Goal: Transaction & Acquisition: Purchase product/service

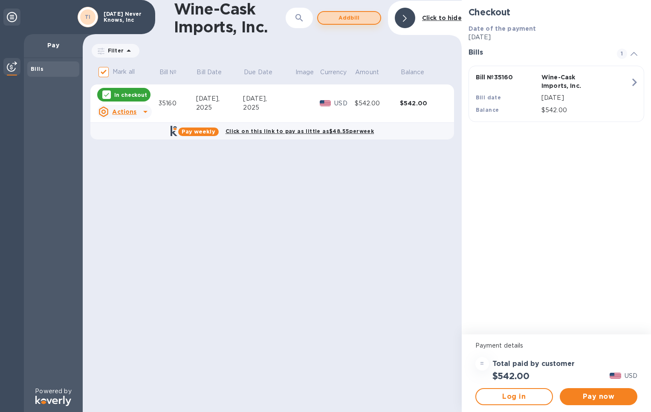
click at [353, 20] on span "Add bill" at bounding box center [349, 18] width 49 height 10
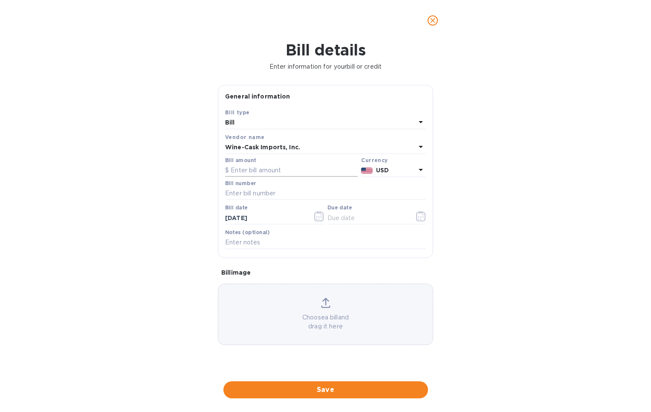
click at [249, 171] on input "text" at bounding box center [291, 170] width 133 height 13
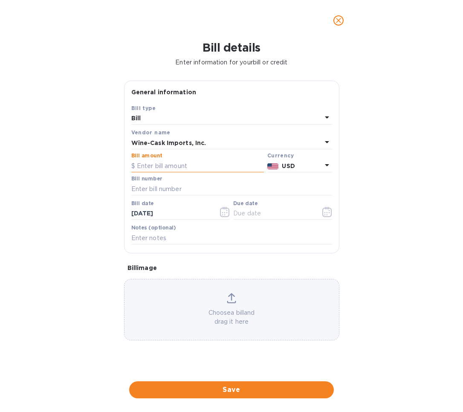
click at [171, 166] on input "text" at bounding box center [197, 165] width 133 height 13
type input "738.00"
click at [162, 191] on input "text" at bounding box center [231, 188] width 201 height 13
type input "35221"
click at [254, 214] on input "text" at bounding box center [273, 213] width 81 height 13
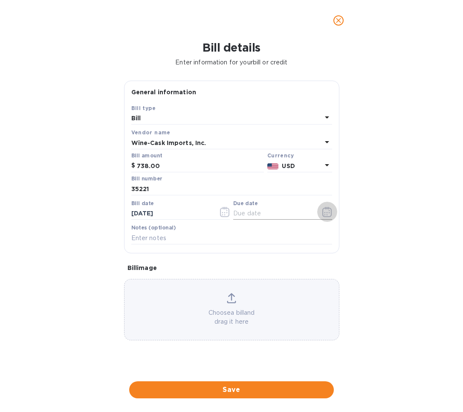
click at [325, 215] on icon "button" at bounding box center [324, 214] width 1 height 1
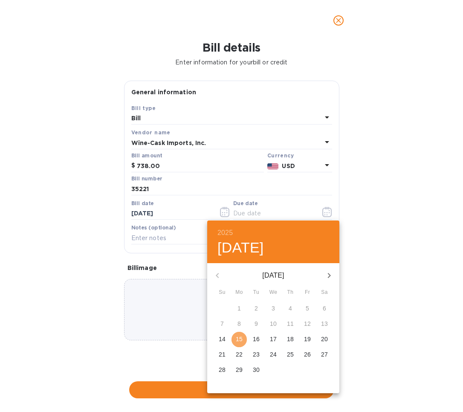
click at [238, 341] on p "15" at bounding box center [239, 339] width 7 height 9
type input "[DATE]"
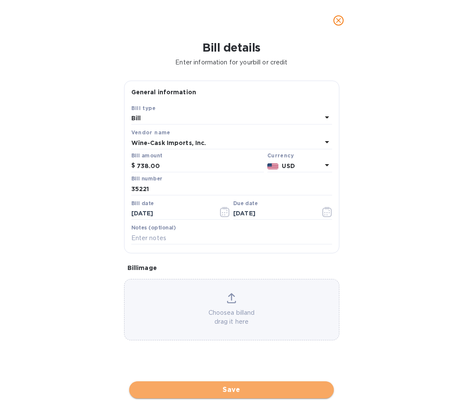
click at [216, 392] on span "Save" at bounding box center [231, 390] width 191 height 10
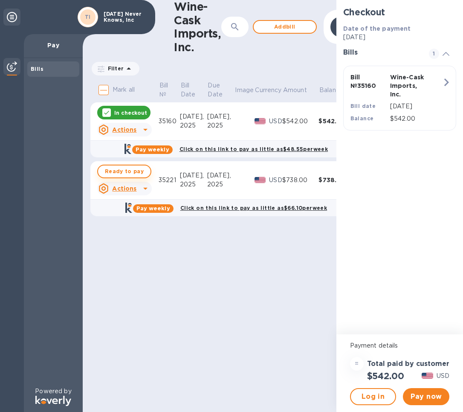
click at [126, 171] on span "Ready to pay" at bounding box center [124, 171] width 39 height 10
checkbox input "true"
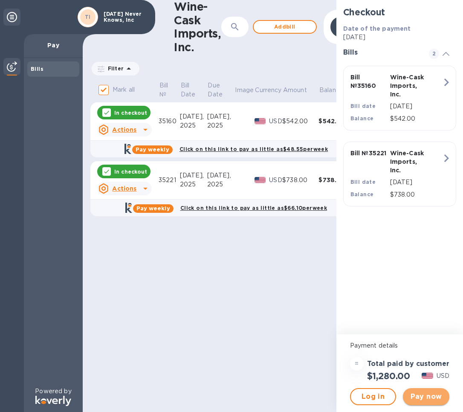
click at [426, 399] on span "Pay now" at bounding box center [426, 396] width 33 height 10
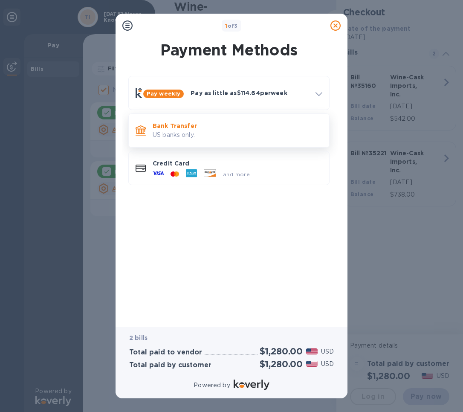
click at [244, 130] on p "Bank Transfer" at bounding box center [238, 126] width 170 height 9
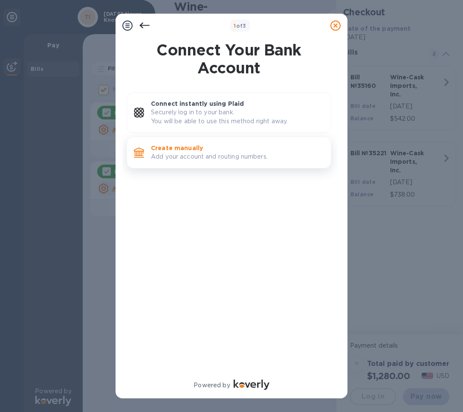
click at [224, 159] on p "Add your account and routing numbers." at bounding box center [237, 156] width 173 height 9
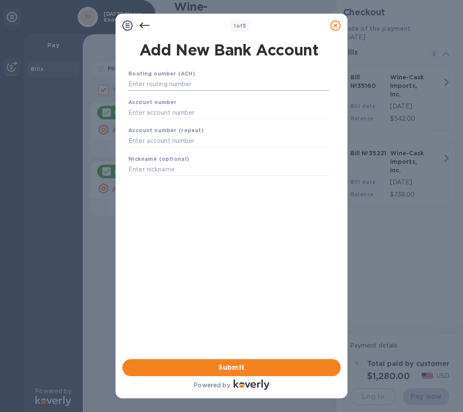
click at [169, 87] on input "text" at bounding box center [228, 84] width 201 height 13
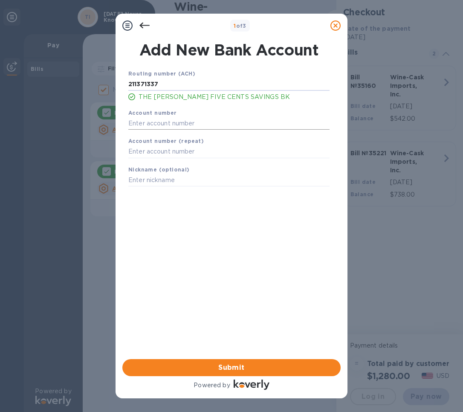
type input "211371337"
click at [158, 128] on input "text" at bounding box center [228, 123] width 201 height 13
type input "4808482"
click at [150, 156] on input "text" at bounding box center [228, 151] width 201 height 13
type input "4808482"
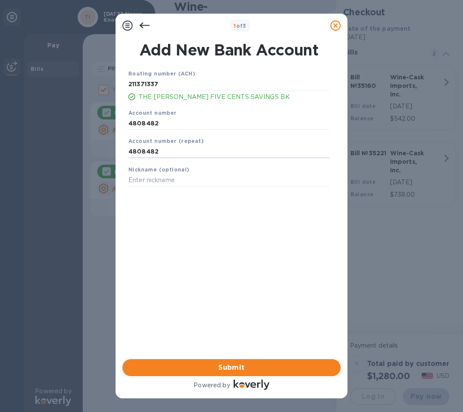
click at [174, 208] on div "Routing number (ACH) [US_BANK_ROUTING_MICR] THE [PERSON_NAME] FIVE CENTS SAVING…" at bounding box center [229, 202] width 218 height 281
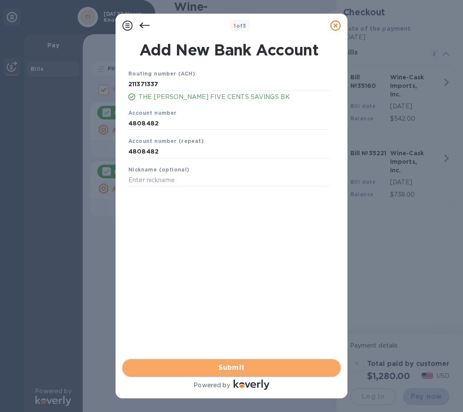
click at [217, 371] on span "Submit" at bounding box center [231, 367] width 205 height 10
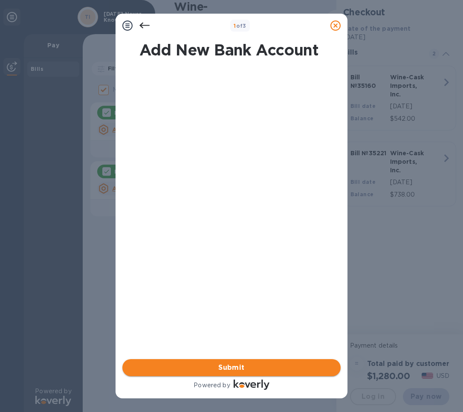
click at [217, 371] on span "Submit" at bounding box center [231, 367] width 205 height 10
